Goal: Transaction & Acquisition: Purchase product/service

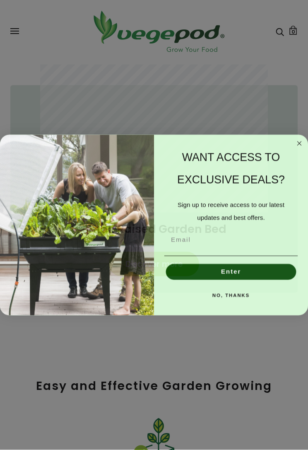
click at [302, 144] on circle "Close dialog" at bounding box center [299, 143] width 9 height 9
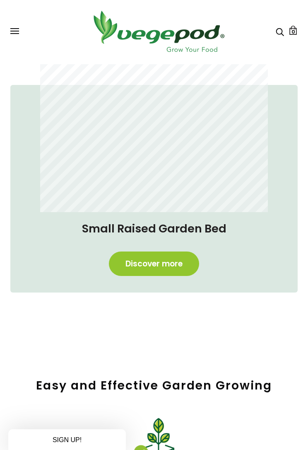
click at [300, 157] on circle "Close dialog" at bounding box center [299, 161] width 9 height 9
click at [186, 273] on link "Discover more" at bounding box center [154, 263] width 90 height 24
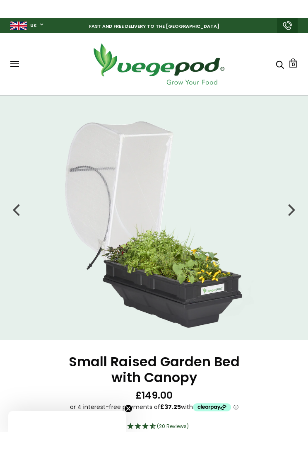
scroll to position [42, 0]
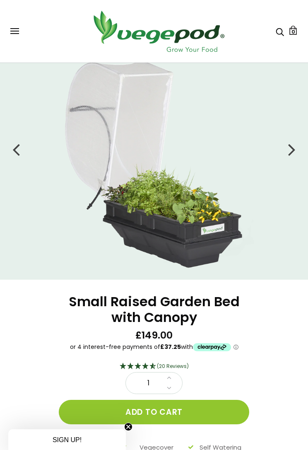
click at [18, 29] on button at bounding box center [14, 31] width 9 height 6
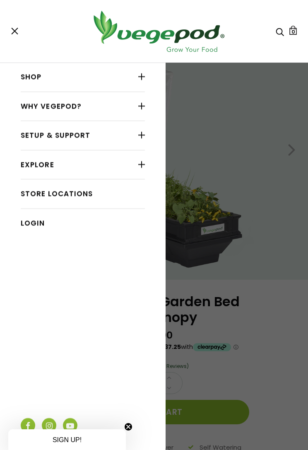
click at [34, 76] on link "Shop" at bounding box center [83, 77] width 124 height 16
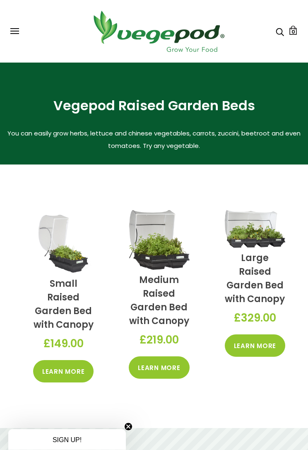
scroll to position [196, 0]
